Goal: Task Accomplishment & Management: Use online tool/utility

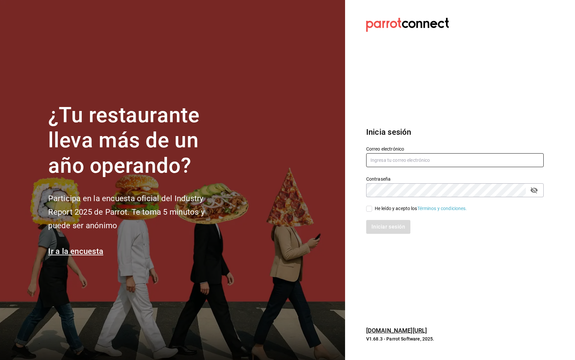
click at [420, 156] on input "text" at bounding box center [454, 160] width 177 height 14
type input "[PERSON_NAME][EMAIL_ADDRESS][PERSON_NAME][DOMAIN_NAME]"
click at [371, 209] on input "He leído y acepto los Términos y condiciones." at bounding box center [369, 208] width 6 height 6
checkbox input "true"
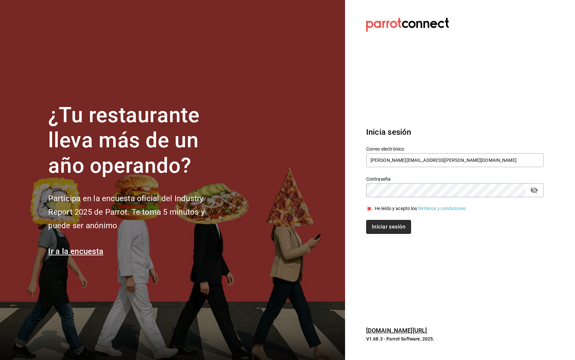
click at [388, 224] on button "Iniciar sesión" at bounding box center [388, 227] width 45 height 14
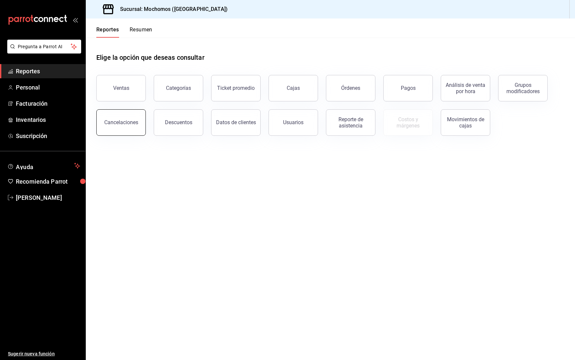
click at [131, 126] on button "Cancelaciones" at bounding box center [120, 122] width 49 height 26
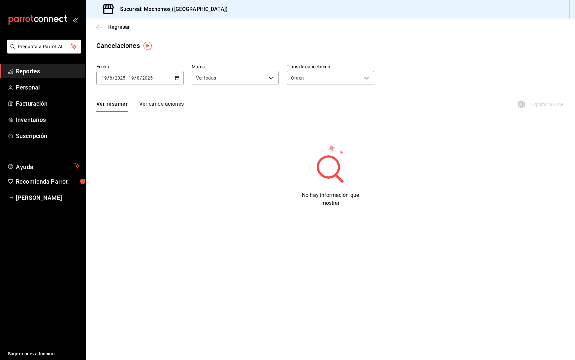
click at [175, 79] on icon "button" at bounding box center [177, 78] width 5 height 5
click at [125, 170] on span "Rango de fechas" at bounding box center [127, 172] width 51 height 7
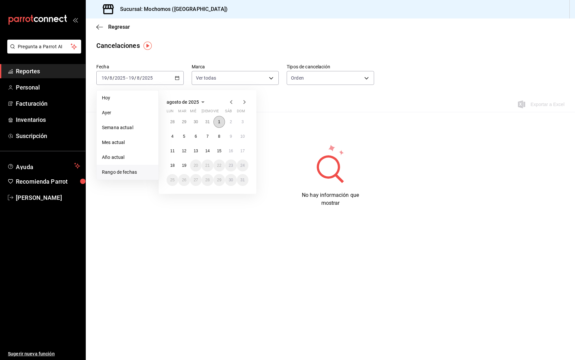
click at [219, 121] on abbr "1" at bounding box center [219, 121] width 2 height 5
click at [187, 165] on button "19" at bounding box center [184, 165] width 12 height 12
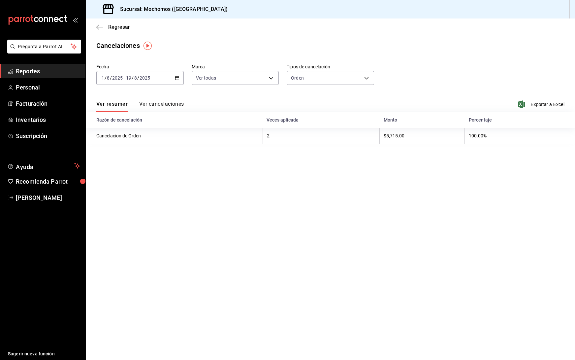
click at [149, 99] on div "Ver resumen Ver cancelaciones Exportar a Excel" at bounding box center [330, 102] width 489 height 19
click at [544, 105] on span "Exportar a Excel" at bounding box center [541, 104] width 45 height 8
click at [164, 102] on button "Ver cancelaciones" at bounding box center [161, 106] width 45 height 11
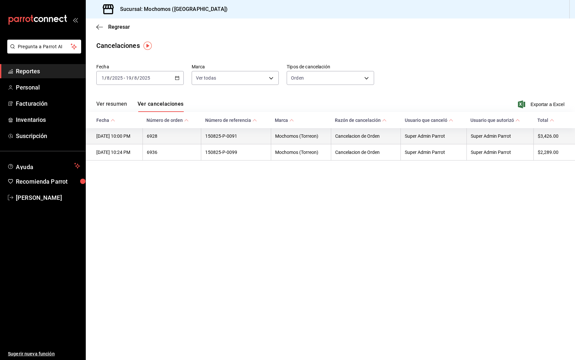
click at [508, 135] on th "Super Admin Parrot" at bounding box center [499, 136] width 67 height 16
click at [127, 132] on th "15/08/2025 10:00 PM" at bounding box center [114, 136] width 57 height 16
